Goal: Register for event/course

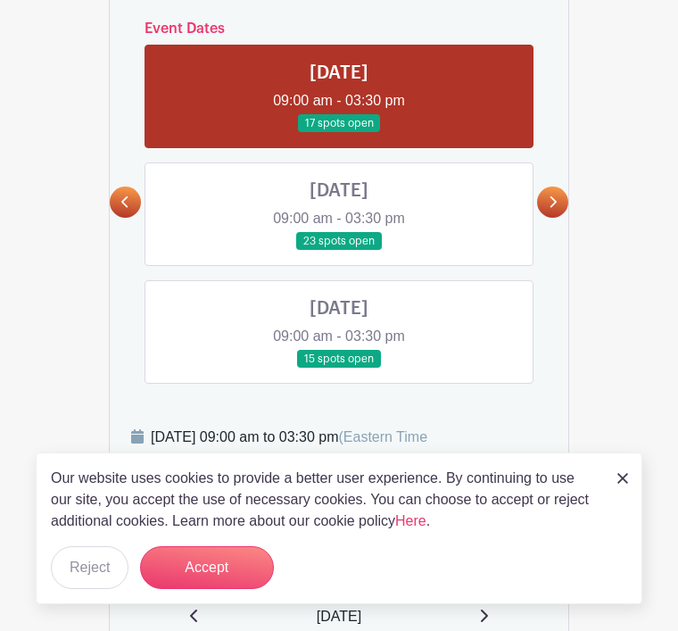
scroll to position [819, 0]
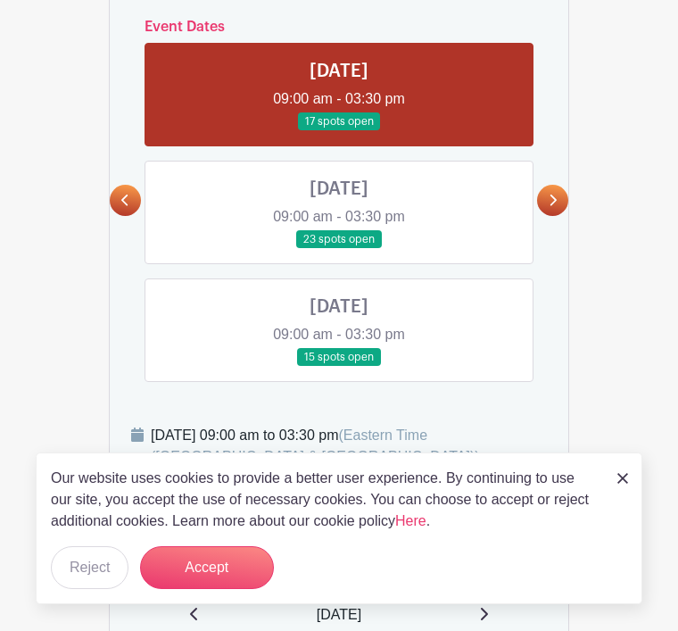
click at [206, 589] on button "Accept" at bounding box center [207, 567] width 134 height 43
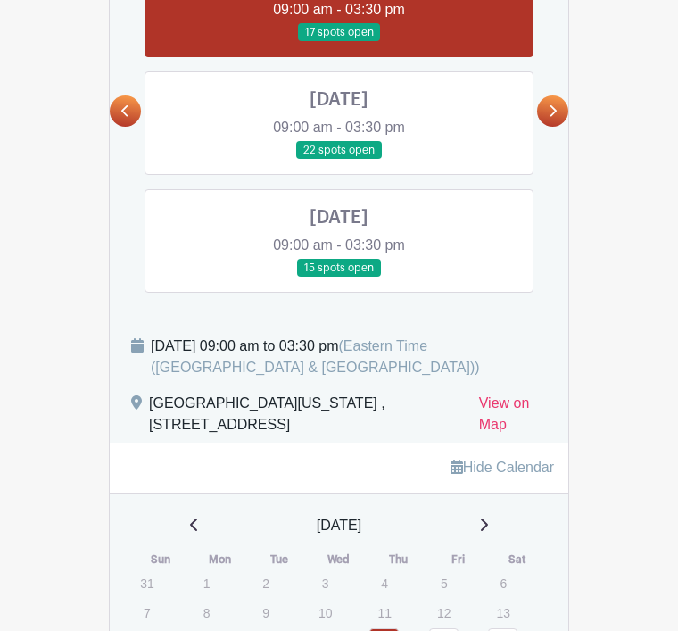
scroll to position [897, 0]
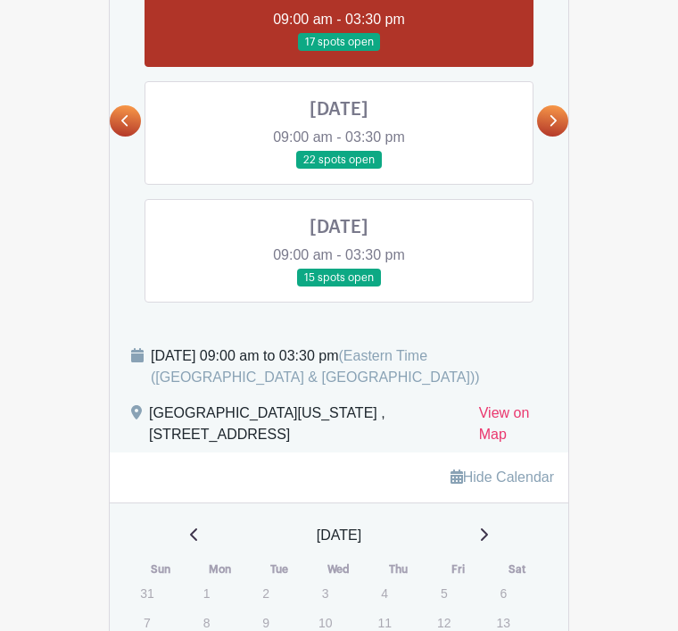
click at [339, 288] on link at bounding box center [339, 288] width 0 height 0
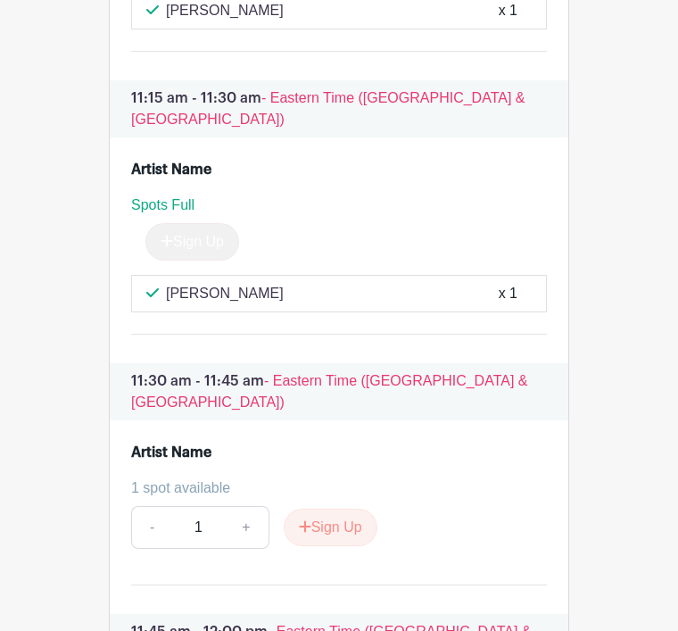
scroll to position [4182, 0]
click at [334, 508] on button "Sign Up" at bounding box center [331, 526] width 94 height 37
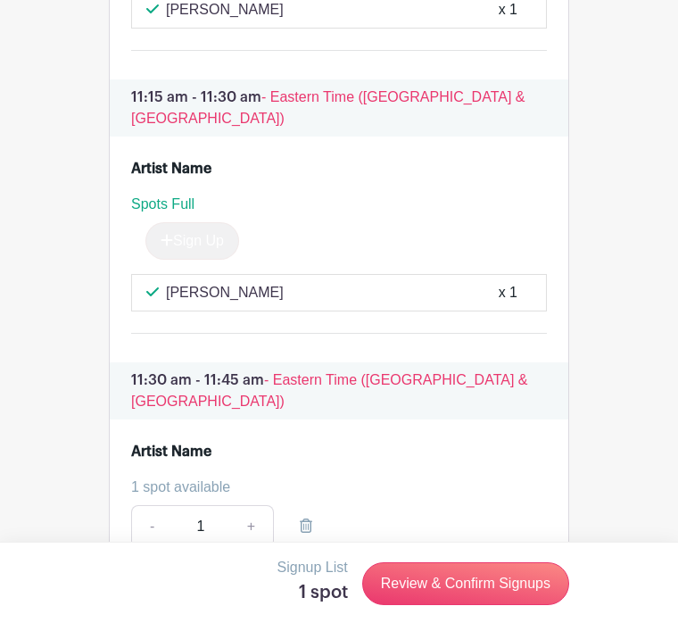
click at [458, 605] on link "Review & Confirm Signups" at bounding box center [465, 583] width 207 height 43
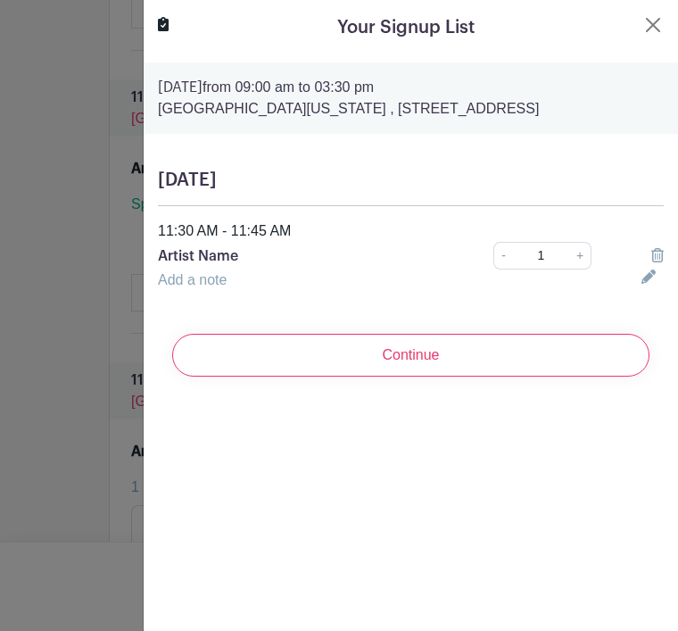
click at [226, 257] on p "Artist Name" at bounding box center [301, 255] width 286 height 21
click at [186, 283] on link "Add a note" at bounding box center [192, 279] width 69 height 15
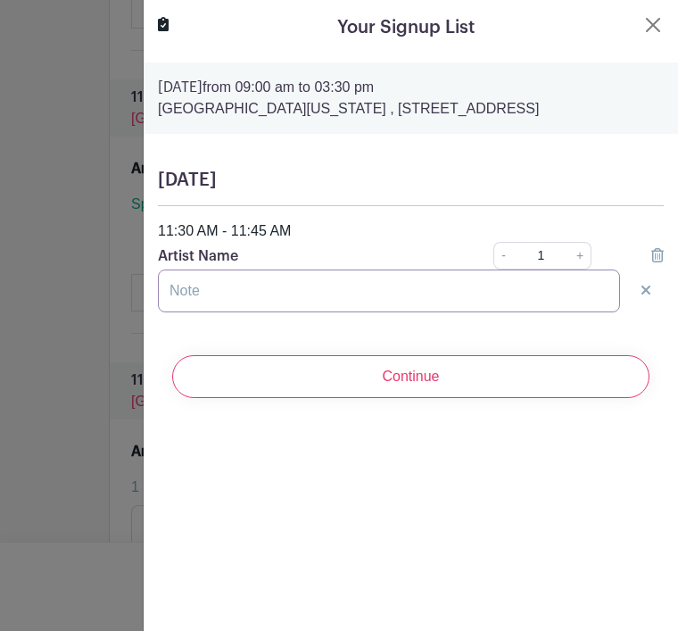
click at [197, 286] on input "text" at bounding box center [389, 290] width 462 height 43
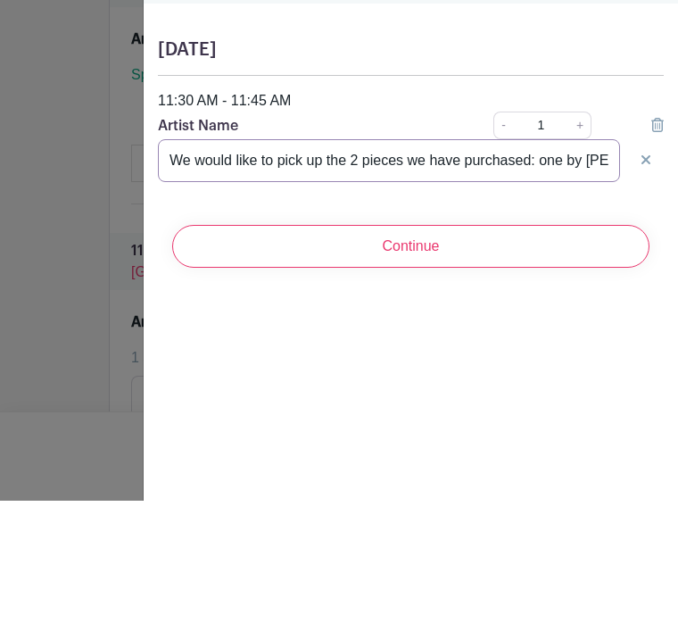
type input "We would like to pick up the 2 pieces we have purchased: one by [PERSON_NAME] a…"
click at [582, 242] on link "+" at bounding box center [580, 256] width 22 height 28
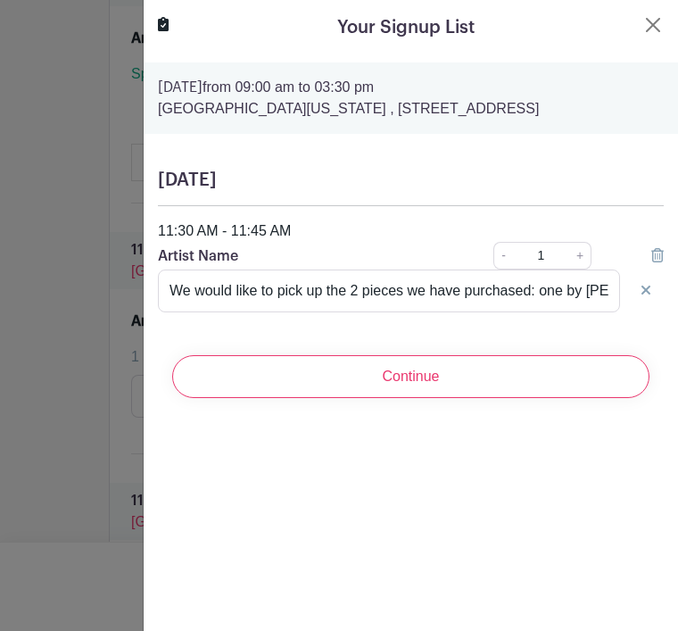
click at [583, 251] on link "+" at bounding box center [580, 256] width 22 height 28
click at [580, 259] on link "+" at bounding box center [580, 256] width 22 height 28
click at [581, 252] on link "+" at bounding box center [580, 256] width 22 height 28
click at [585, 250] on link "+" at bounding box center [580, 256] width 22 height 28
click at [172, 291] on input "We would like to pick up the 2 pieces we have purchased: one by [PERSON_NAME] a…" at bounding box center [389, 290] width 462 height 43
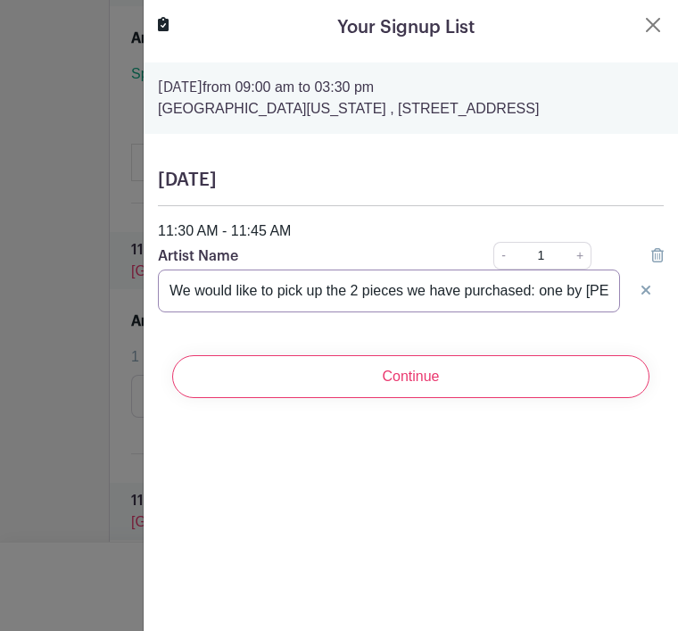
scroll to position [4311, 0]
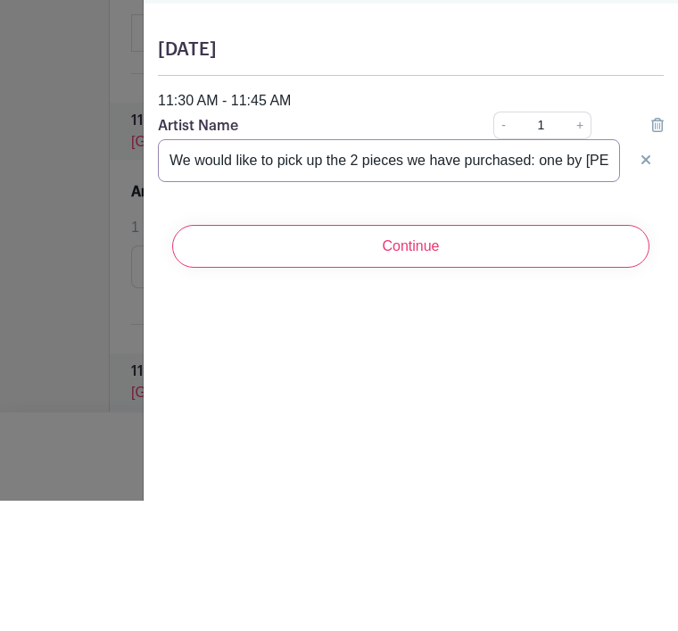
click at [608, 269] on input "We would like to pick up the 2 pieces we have purchased: one by [PERSON_NAME] a…" at bounding box center [389, 290] width 462 height 43
click at [661, 248] on link at bounding box center [657, 255] width 12 height 15
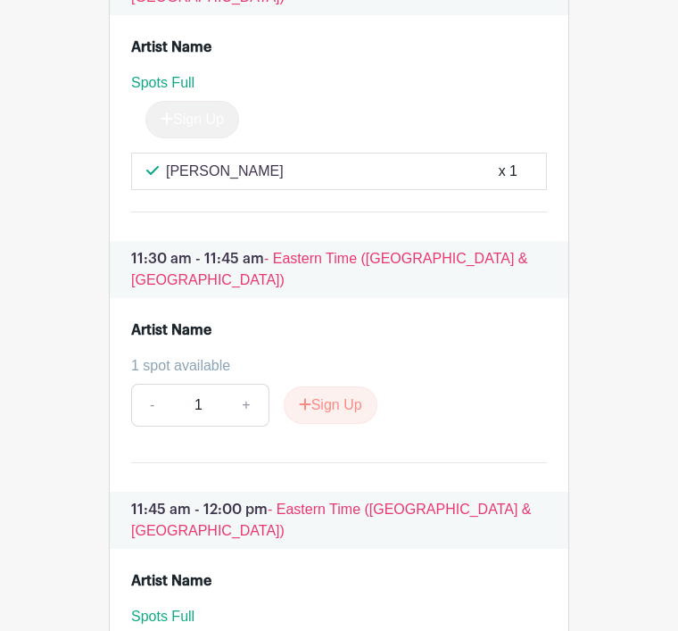
scroll to position [4302, 0]
click at [247, 384] on link "+" at bounding box center [246, 405] width 45 height 43
click at [348, 387] on button "Sign Up" at bounding box center [331, 405] width 94 height 37
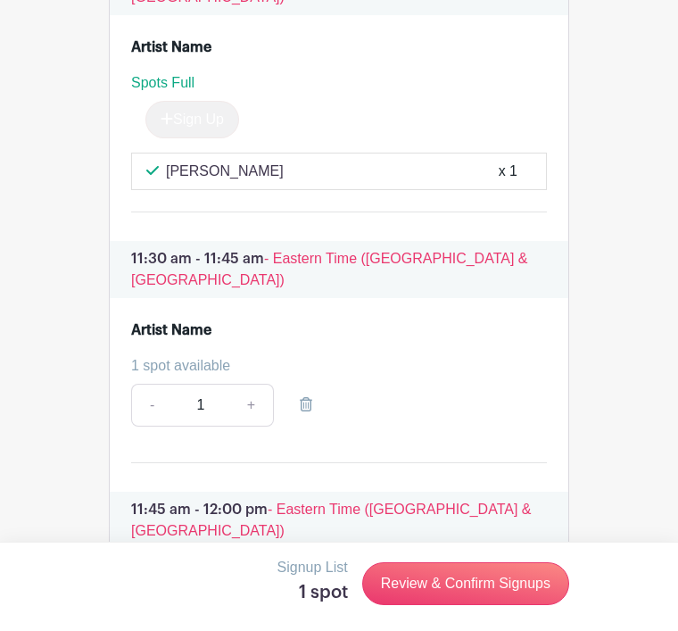
click at [440, 605] on link "Review & Confirm Signups" at bounding box center [465, 583] width 207 height 43
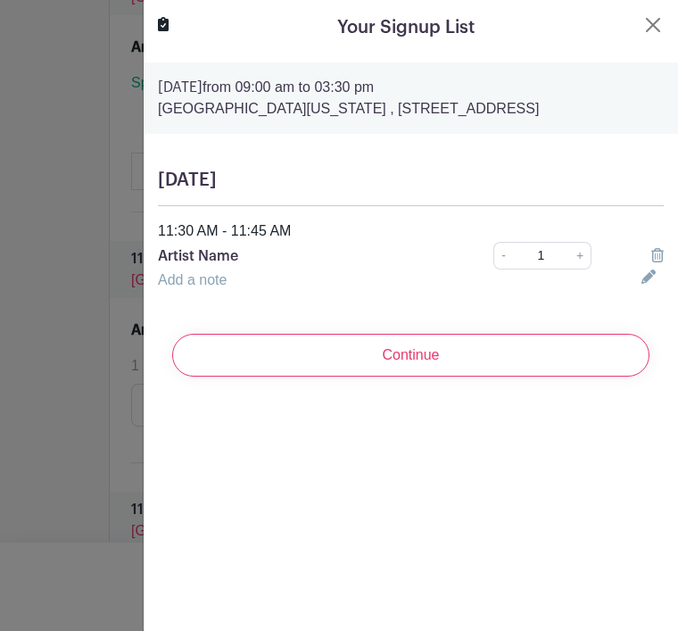
click at [590, 261] on link "+" at bounding box center [580, 256] width 22 height 28
click at [574, 261] on link "+" at bounding box center [580, 256] width 22 height 28
click at [577, 260] on link "+" at bounding box center [580, 256] width 22 height 28
click at [574, 264] on link "+" at bounding box center [580, 256] width 22 height 28
click at [580, 260] on link "+" at bounding box center [580, 256] width 22 height 28
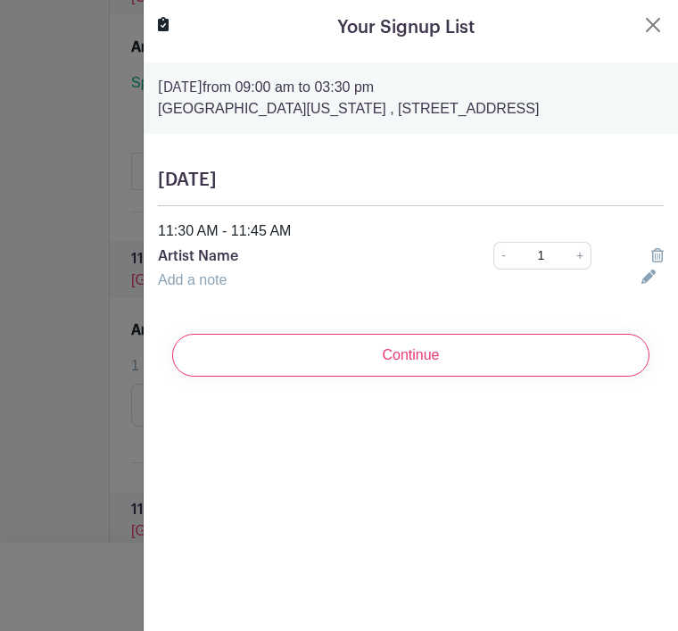
click at [583, 264] on link "+" at bounding box center [580, 256] width 22 height 28
click at [585, 266] on link "+" at bounding box center [580, 256] width 22 height 28
click at [199, 283] on link "Add a note" at bounding box center [192, 279] width 69 height 15
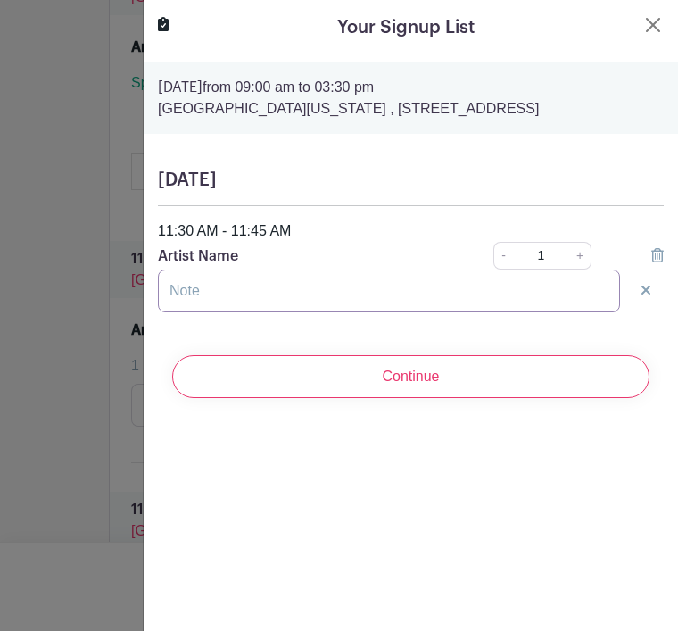
click at [187, 295] on input "text" at bounding box center [389, 290] width 462 height 43
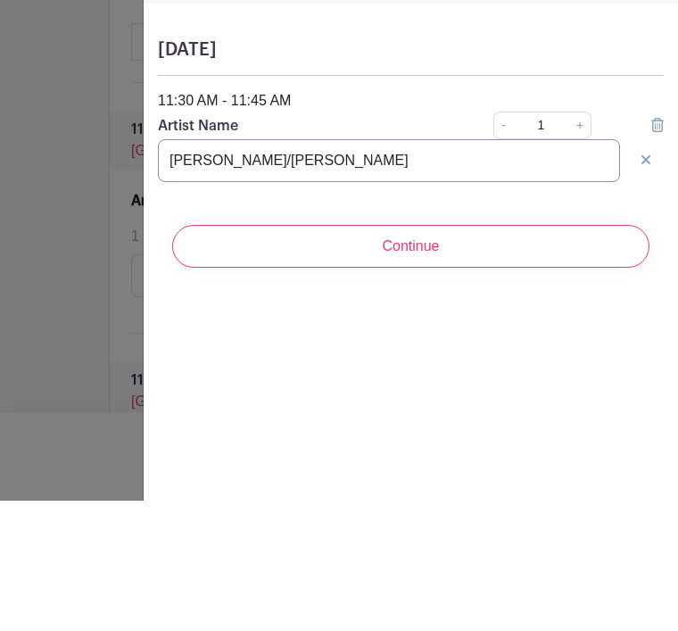
type input "[PERSON_NAME]/[PERSON_NAME]"
click at [425, 355] on input "Continue" at bounding box center [410, 376] width 477 height 43
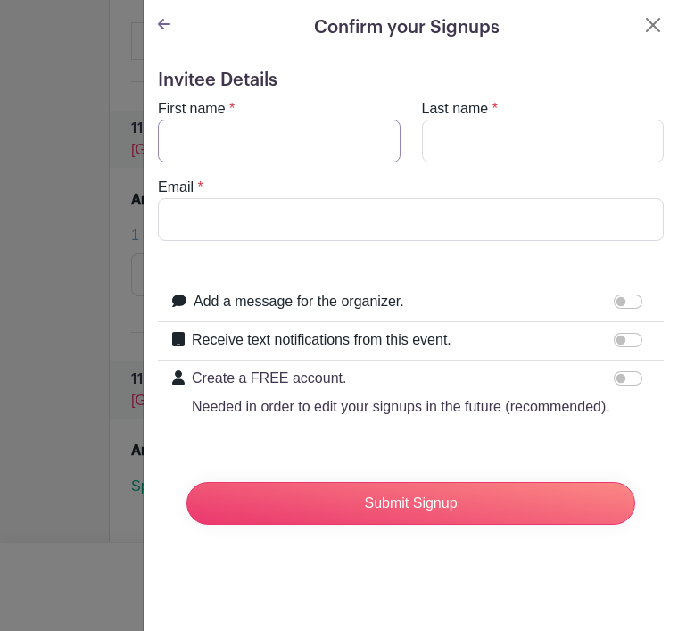
click at [226, 137] on input "First name" at bounding box center [279, 141] width 243 height 43
type input "[PERSON_NAME]"
click at [487, 128] on input "Last name" at bounding box center [543, 141] width 243 height 43
type input "[PERSON_NAME]"
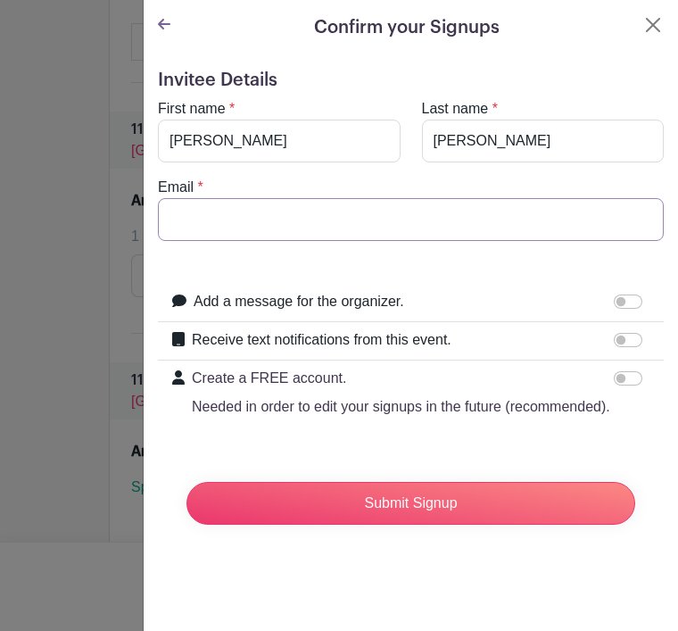
click at [246, 213] on input "Email" at bounding box center [411, 219] width 506 height 43
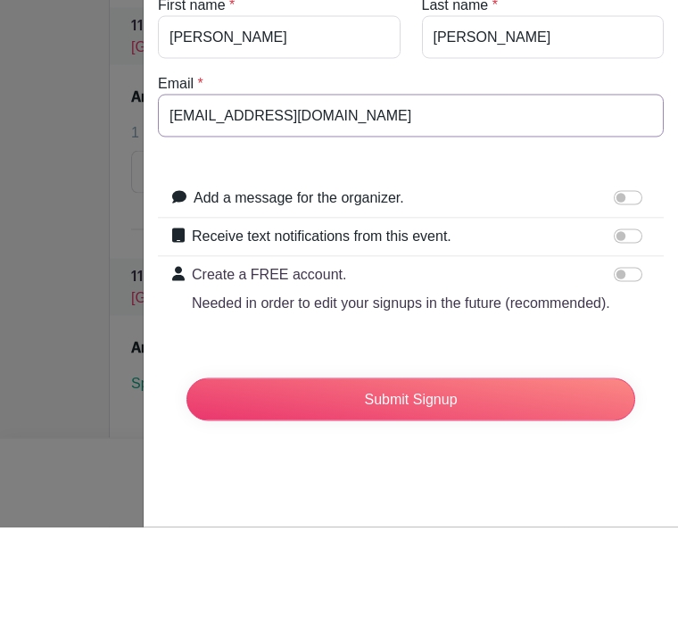
type input "[EMAIL_ADDRESS][DOMAIN_NAME]"
click at [623, 294] on input "Add a message for the organizer." at bounding box center [628, 301] width 29 height 14
checkbox input "true"
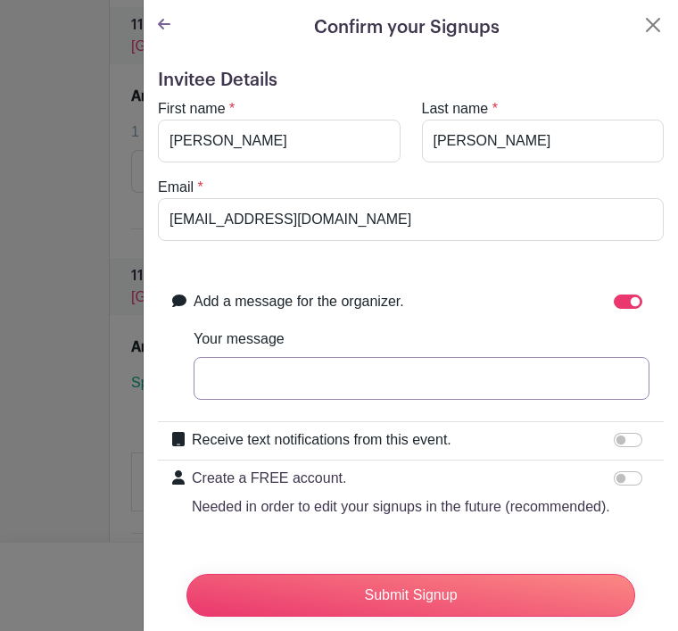
click at [232, 373] on input "Your message" at bounding box center [422, 378] width 456 height 43
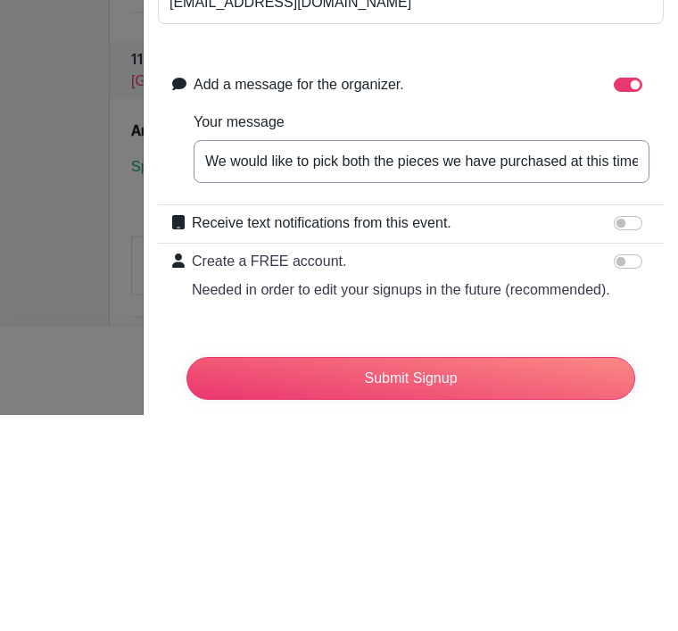
click at [563, 357] on input "We would like to pick both the pieces we have purchased at this time." at bounding box center [422, 378] width 456 height 43
click at [331, 357] on input "We would like to pick both the pieces we have purchased -one by [PERSON_NAME] a…" at bounding box center [422, 378] width 456 height 43
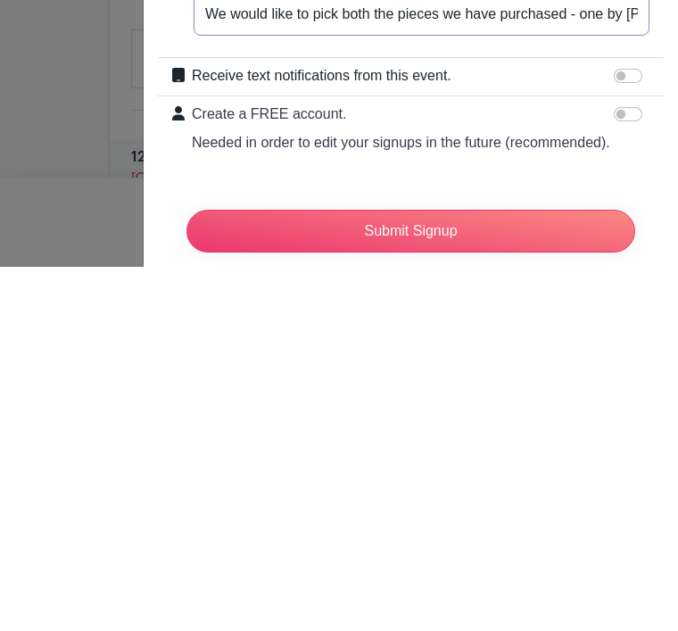
scroll to position [4596, 0]
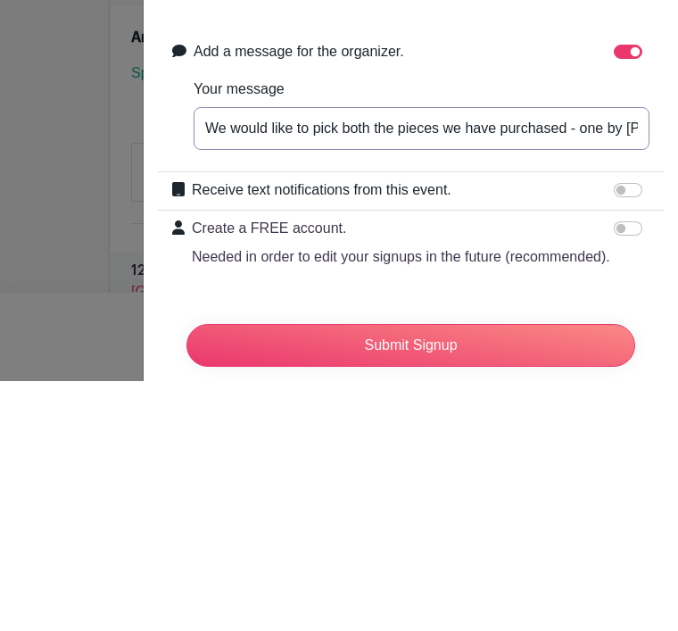
type input "We would like to pick both the pieces we have purchased - one by [PERSON_NAME] …"
click at [626, 433] on input "Receive text notifications from this event." at bounding box center [628, 440] width 29 height 14
checkbox input "true"
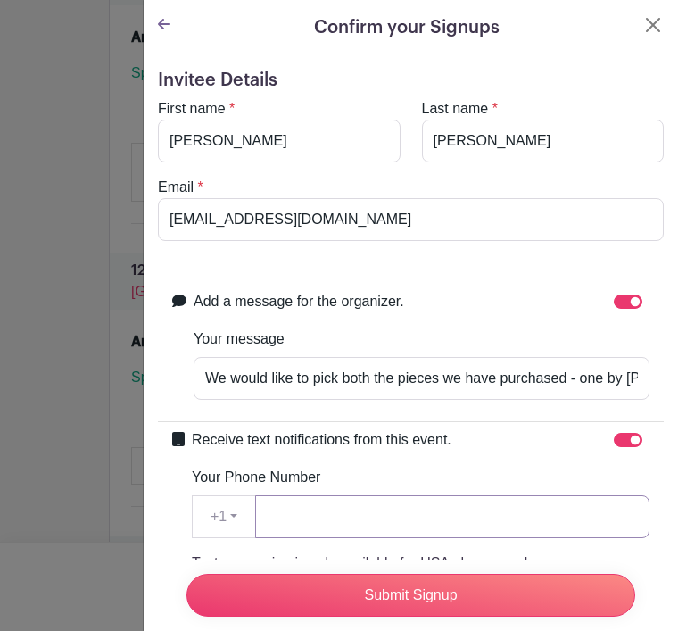
click at [313, 510] on input "Your Phone Number" at bounding box center [452, 516] width 394 height 43
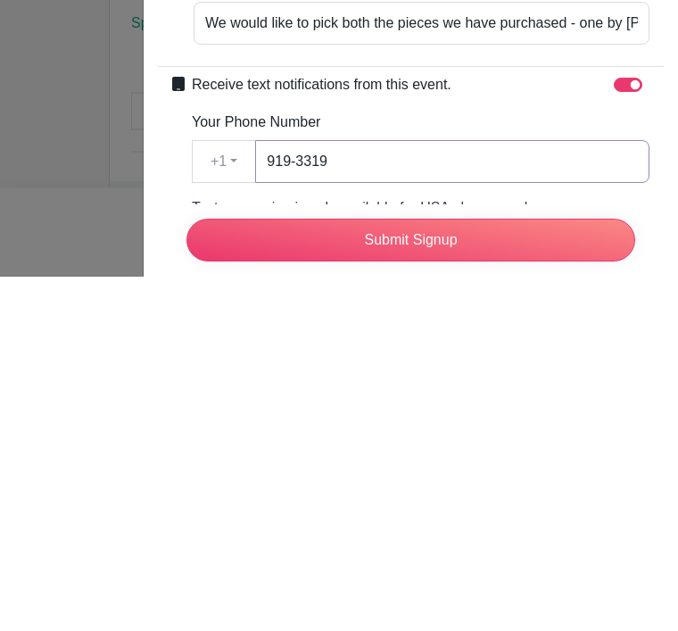
click at [268, 495] on input "919-3319" at bounding box center [452, 516] width 394 height 43
type input "[PHONE_NUMBER]"
click at [628, 552] on p "Text messaging is only available for USA phone numbers." at bounding box center [421, 562] width 458 height 21
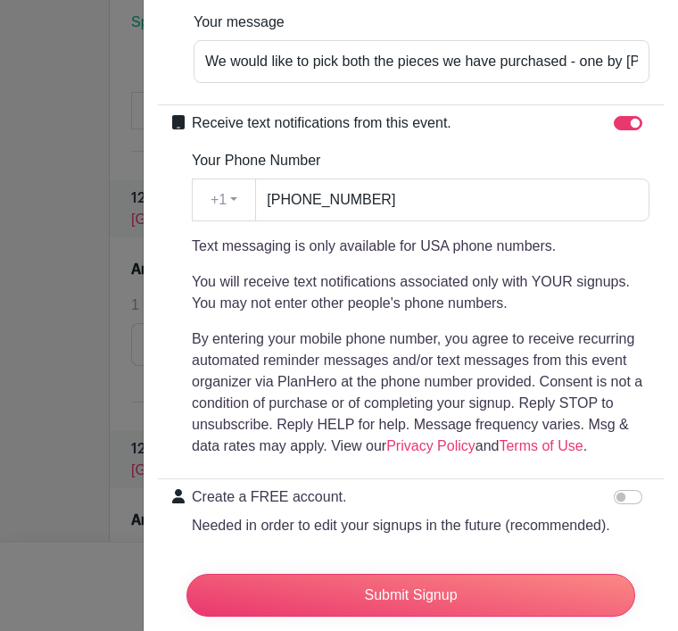
scroll to position [315, 0]
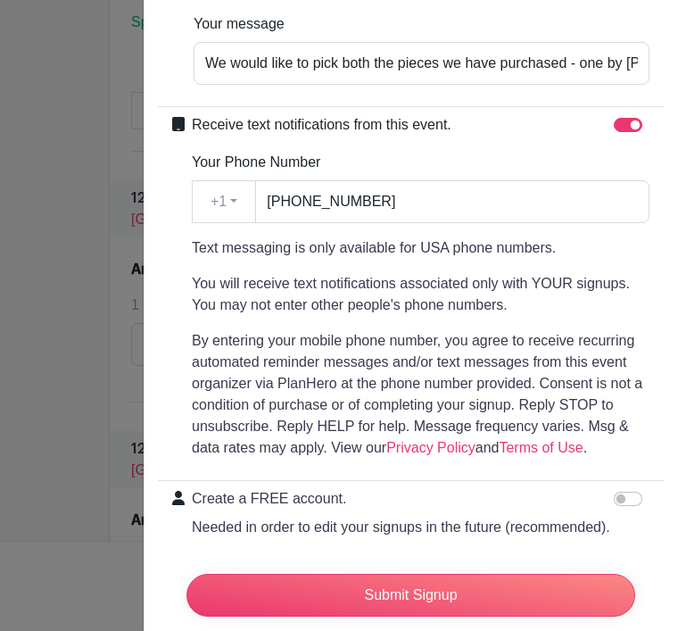
click at [437, 616] on input "Submit Signup" at bounding box center [410, 595] width 449 height 43
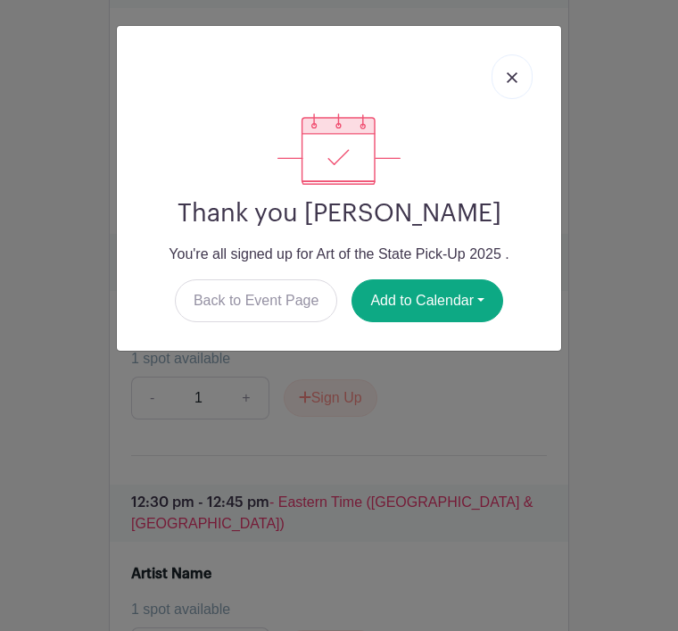
click at [437, 302] on button "Add to Calendar" at bounding box center [427, 300] width 152 height 43
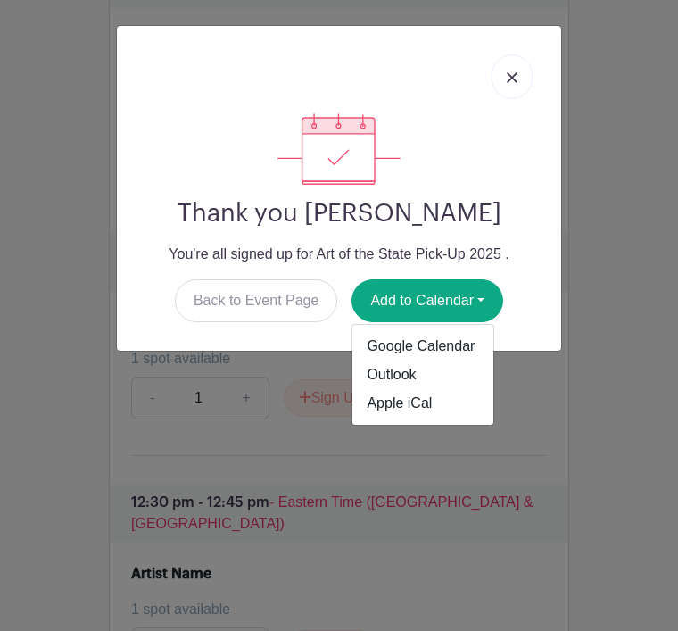
click at [402, 405] on link "Apple iCal" at bounding box center [422, 403] width 141 height 29
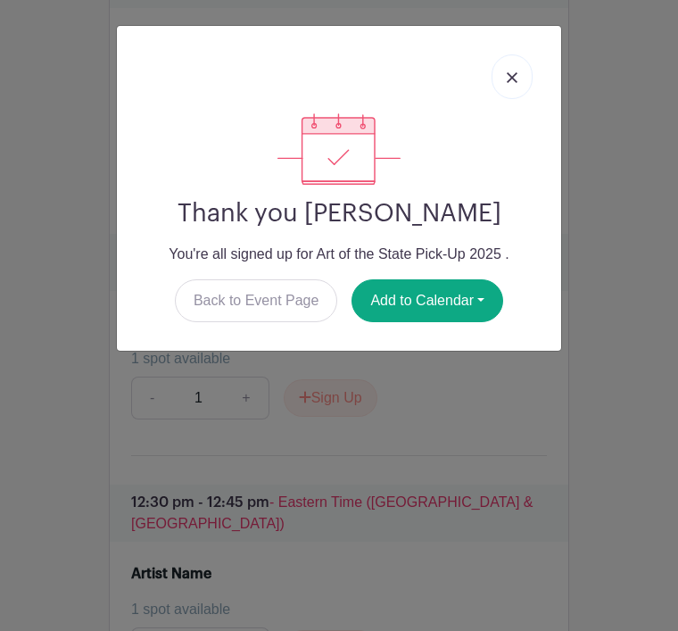
scroll to position [5230, 0]
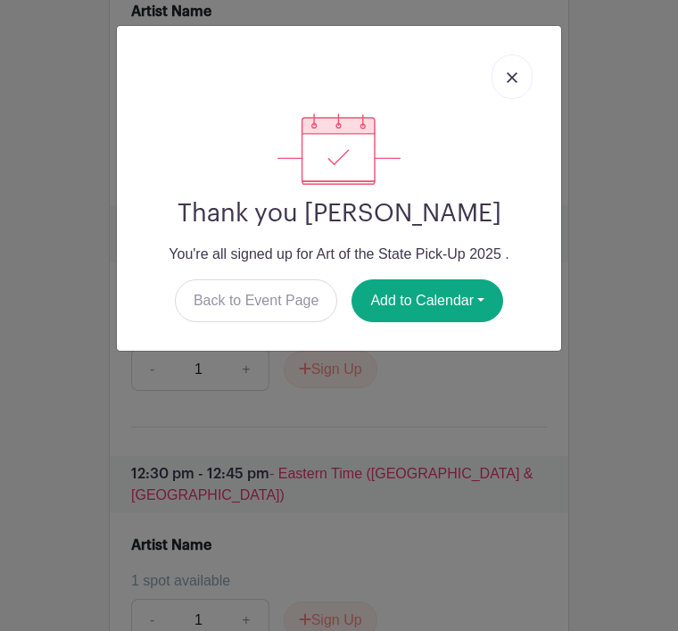
click at [450, 304] on button "Add to Calendar" at bounding box center [427, 300] width 152 height 43
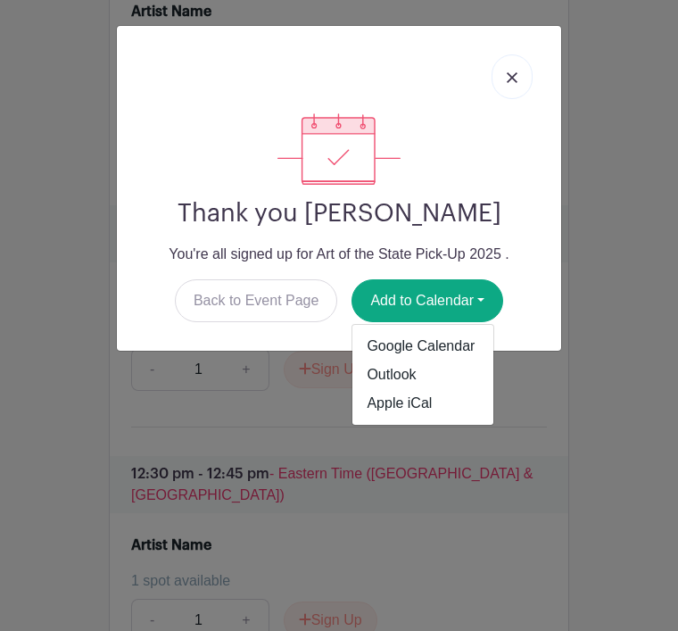
click at [599, 449] on div "Thank you [PERSON_NAME] You're all signed up for Art of the State Pick-Up 2025 …" at bounding box center [339, 315] width 678 height 631
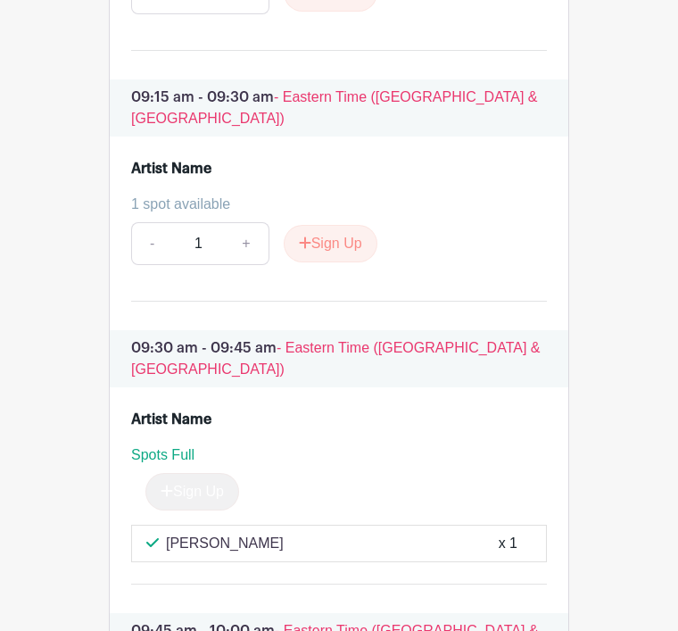
scroll to position [1940, 0]
